Goal: Information Seeking & Learning: Learn about a topic

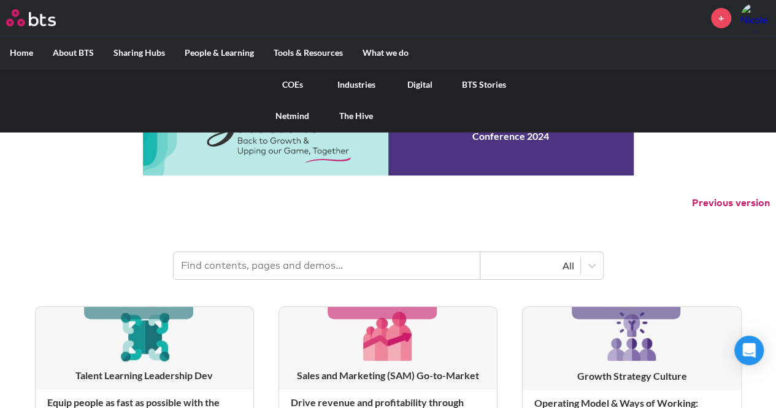
click at [299, 83] on link "COEs" at bounding box center [293, 85] width 64 height 32
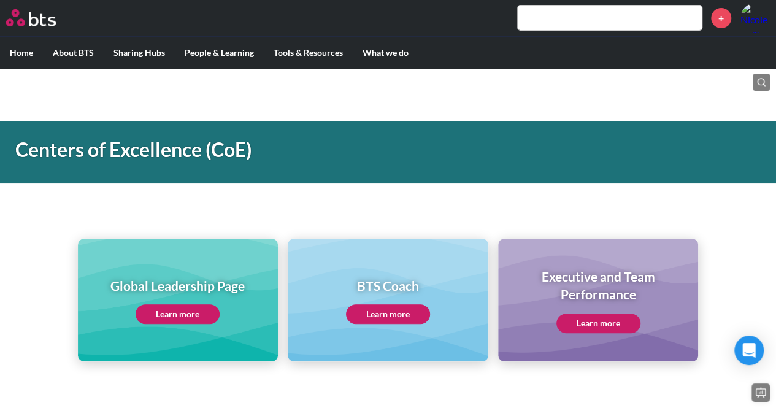
click at [178, 302] on div "Global Leadership Page Learn more" at bounding box center [177, 300] width 134 height 47
click at [175, 307] on link "Learn more" at bounding box center [178, 314] width 84 height 20
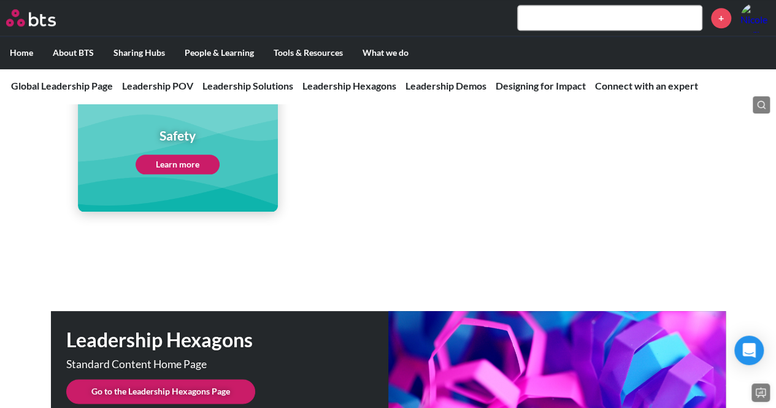
scroll to position [3005, 0]
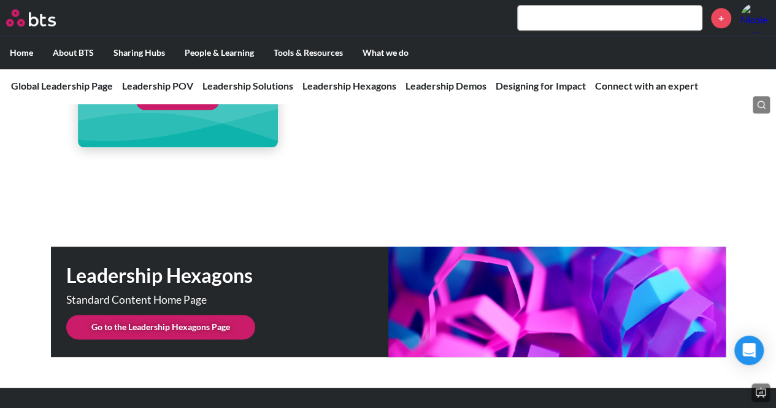
click at [208, 315] on link "Go to the Leadership Hexagons Page" at bounding box center [160, 327] width 189 height 25
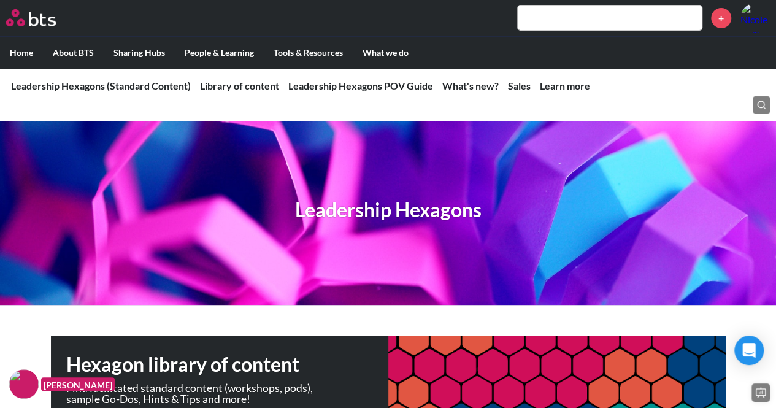
scroll to position [123, 0]
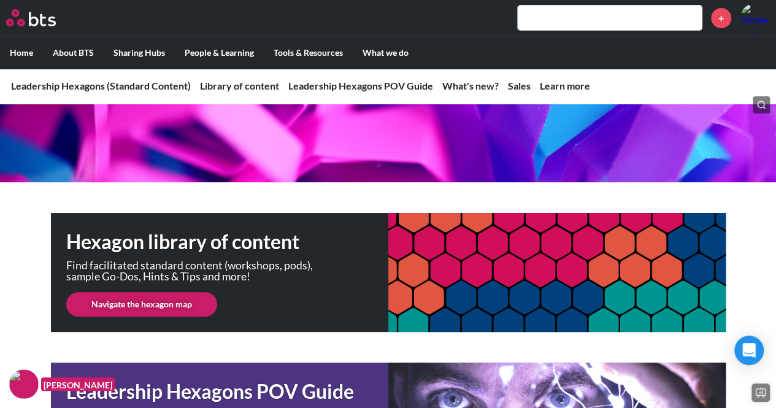
click at [139, 300] on link "Navigate the hexagon map" at bounding box center [141, 304] width 151 height 25
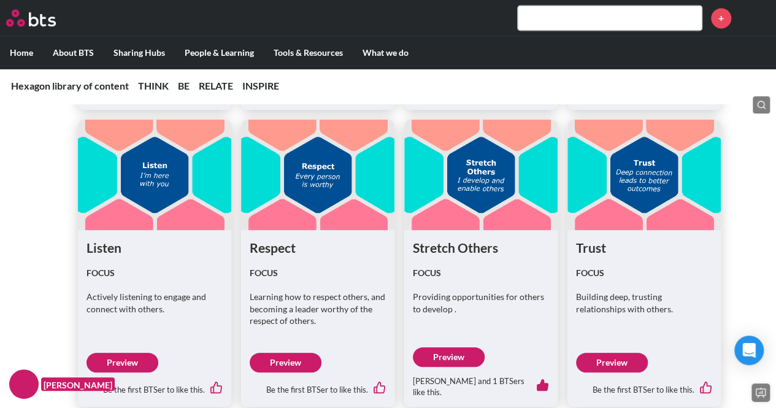
scroll to position [3311, 0]
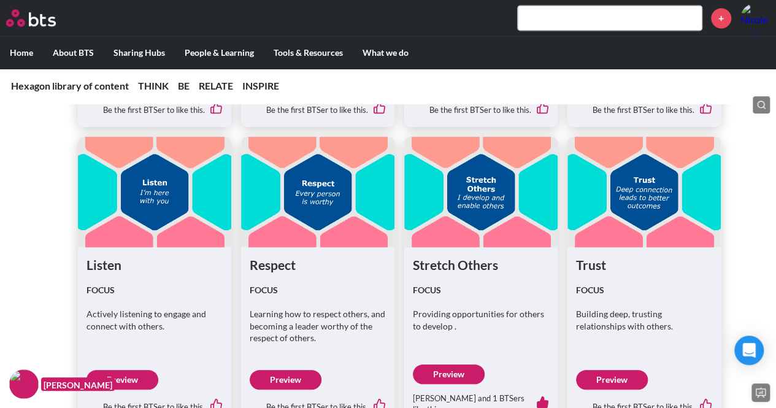
click at [140, 375] on link "Preview" at bounding box center [122, 380] width 72 height 20
